Goal: Download file/media

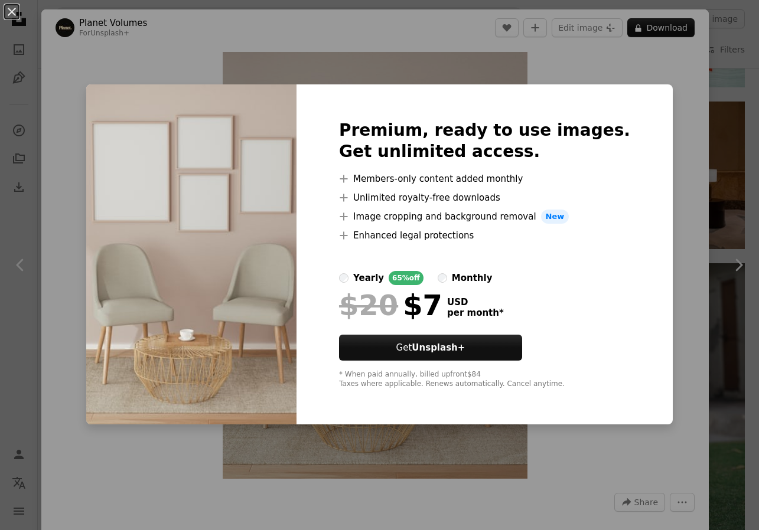
scroll to position [7759, 0]
click at [654, 66] on div "An X shape Premium, ready to use images. Get unlimited access. A plus sign Memb…" at bounding box center [379, 265] width 759 height 530
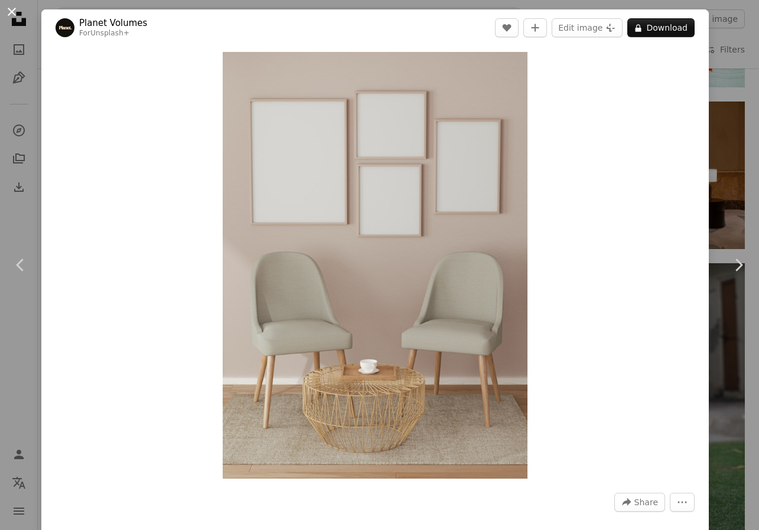
click at [17, 15] on button "An X shape" at bounding box center [12, 12] width 14 height 14
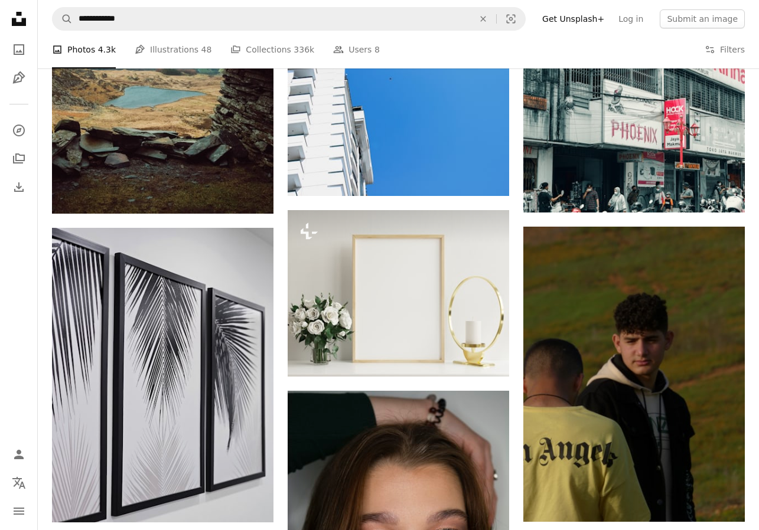
scroll to position [9283, 0]
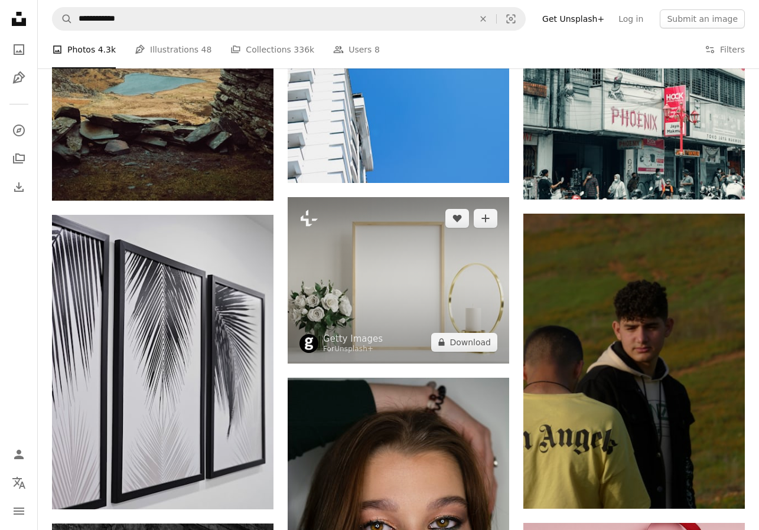
click at [452, 290] on img at bounding box center [398, 280] width 221 height 166
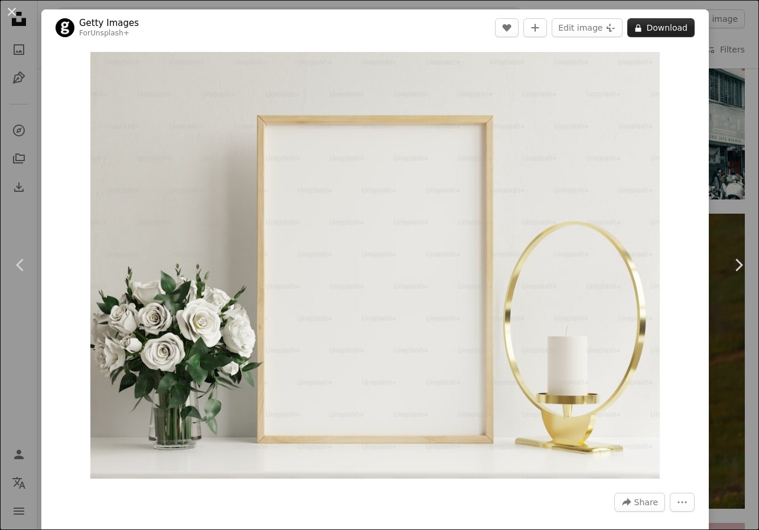
click at [662, 29] on button "A lock Download" at bounding box center [660, 27] width 67 height 19
